Goal: Consume media (video, audio): Consume media (video, audio)

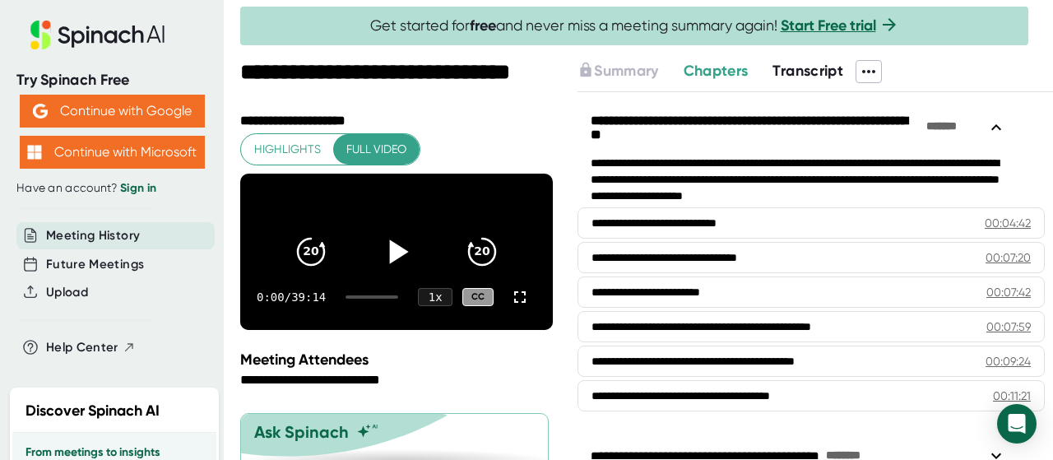
click at [388, 277] on div at bounding box center [396, 251] width 69 height 69
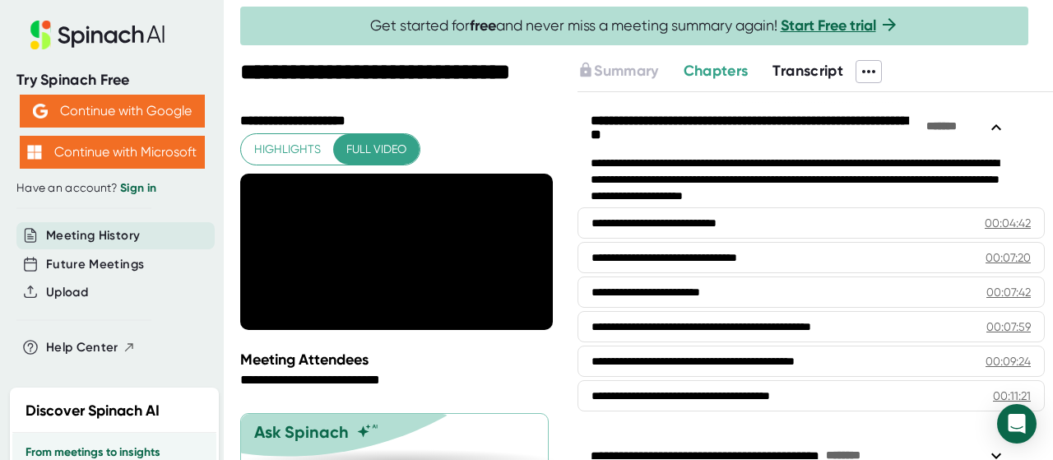
click at [378, 146] on span "Full video" at bounding box center [376, 149] width 60 height 21
click at [392, 144] on span "Full video" at bounding box center [376, 149] width 60 height 21
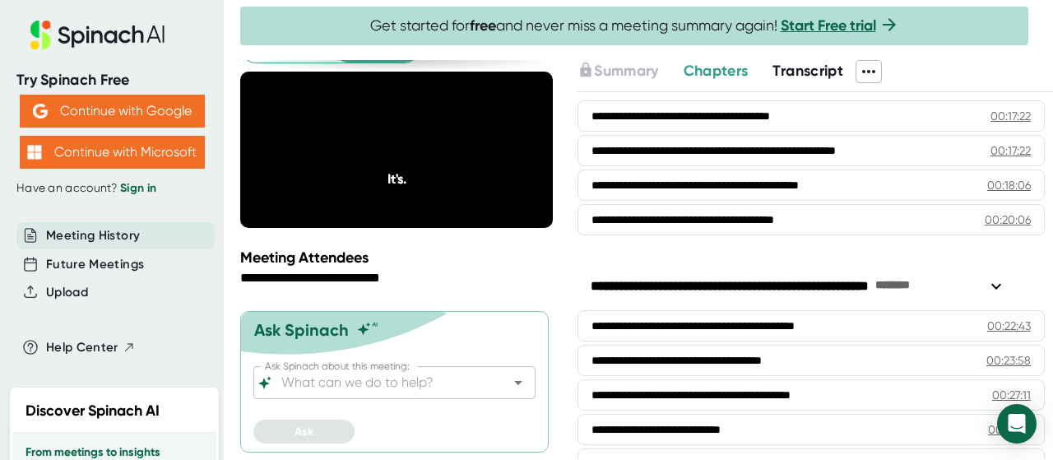
scroll to position [520, 0]
